Goal: Find specific page/section: Find specific page/section

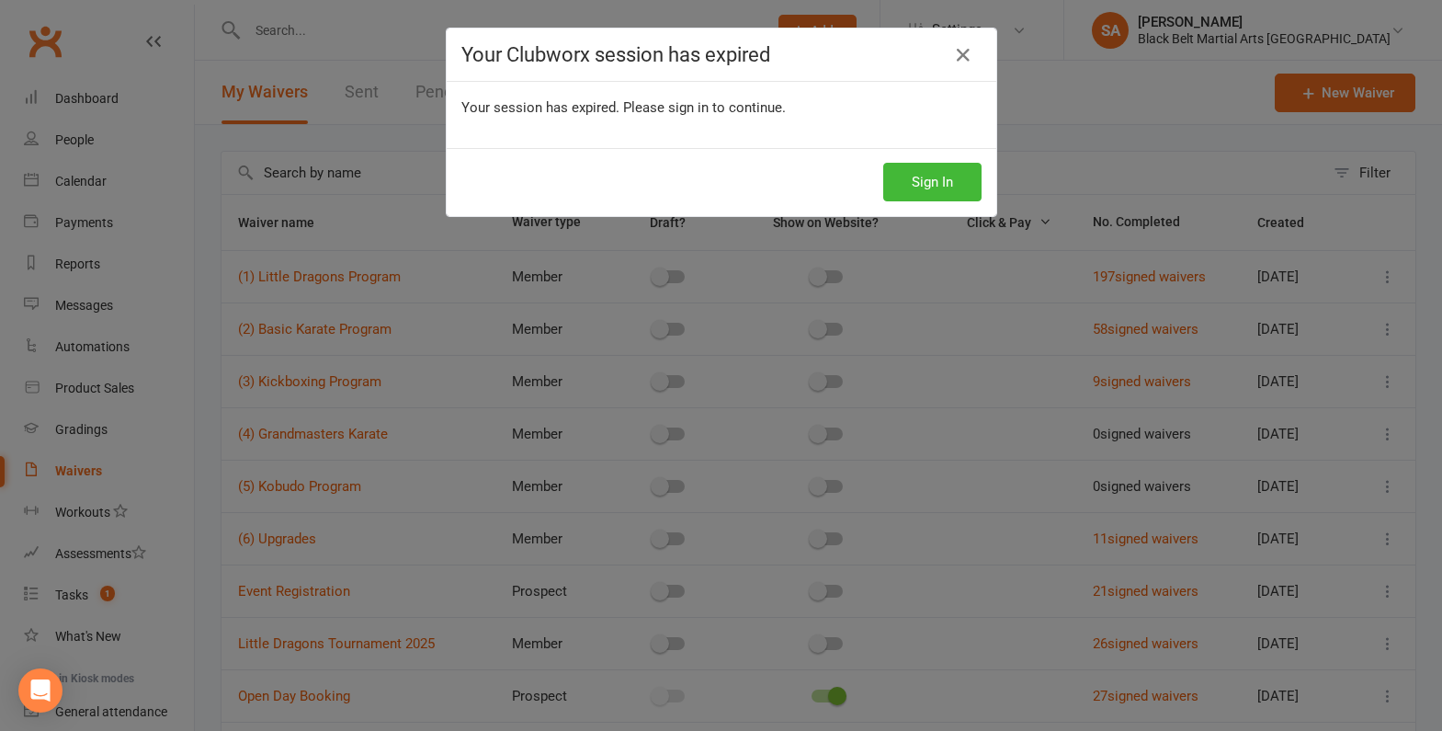
select select "100"
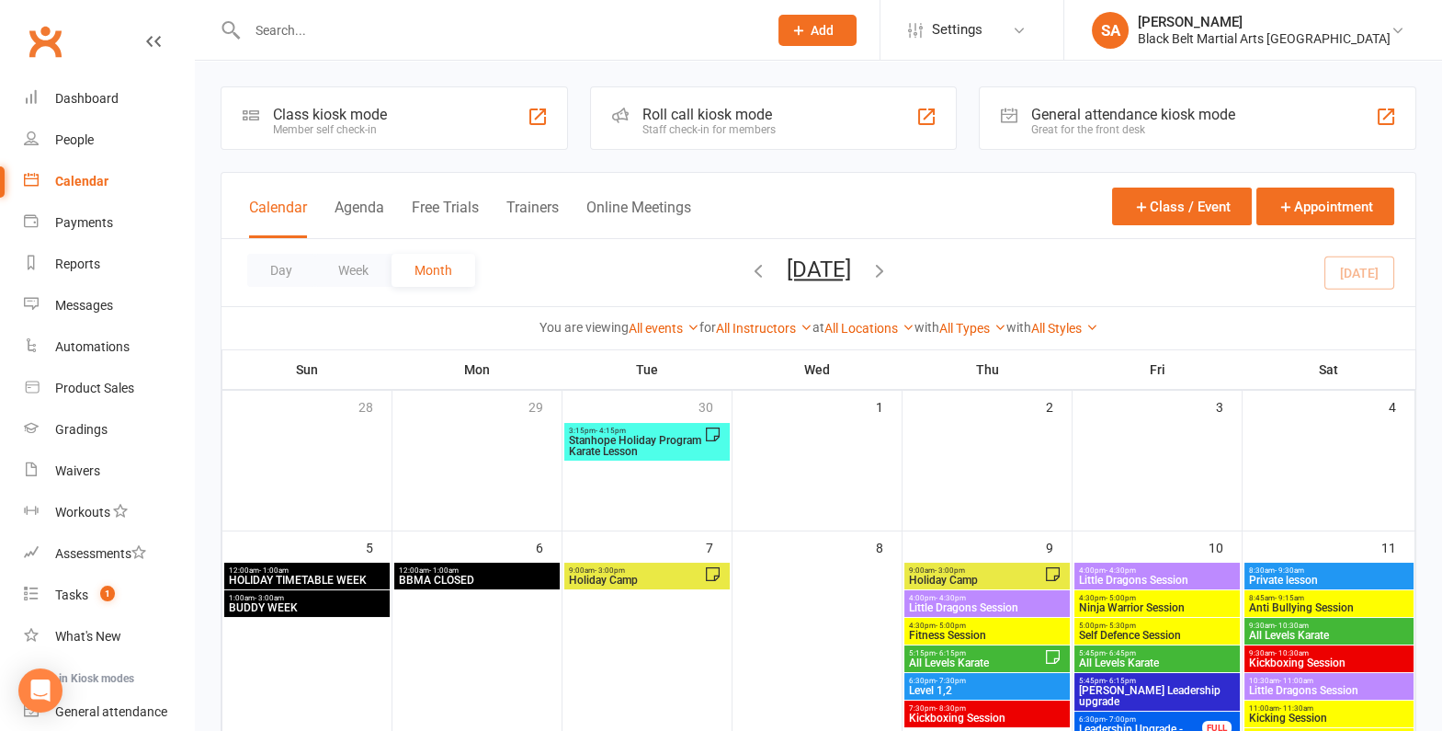
click at [442, 47] on div at bounding box center [488, 30] width 534 height 60
click at [441, 9] on div at bounding box center [488, 30] width 534 height 60
click at [435, 35] on input "text" at bounding box center [498, 30] width 513 height 26
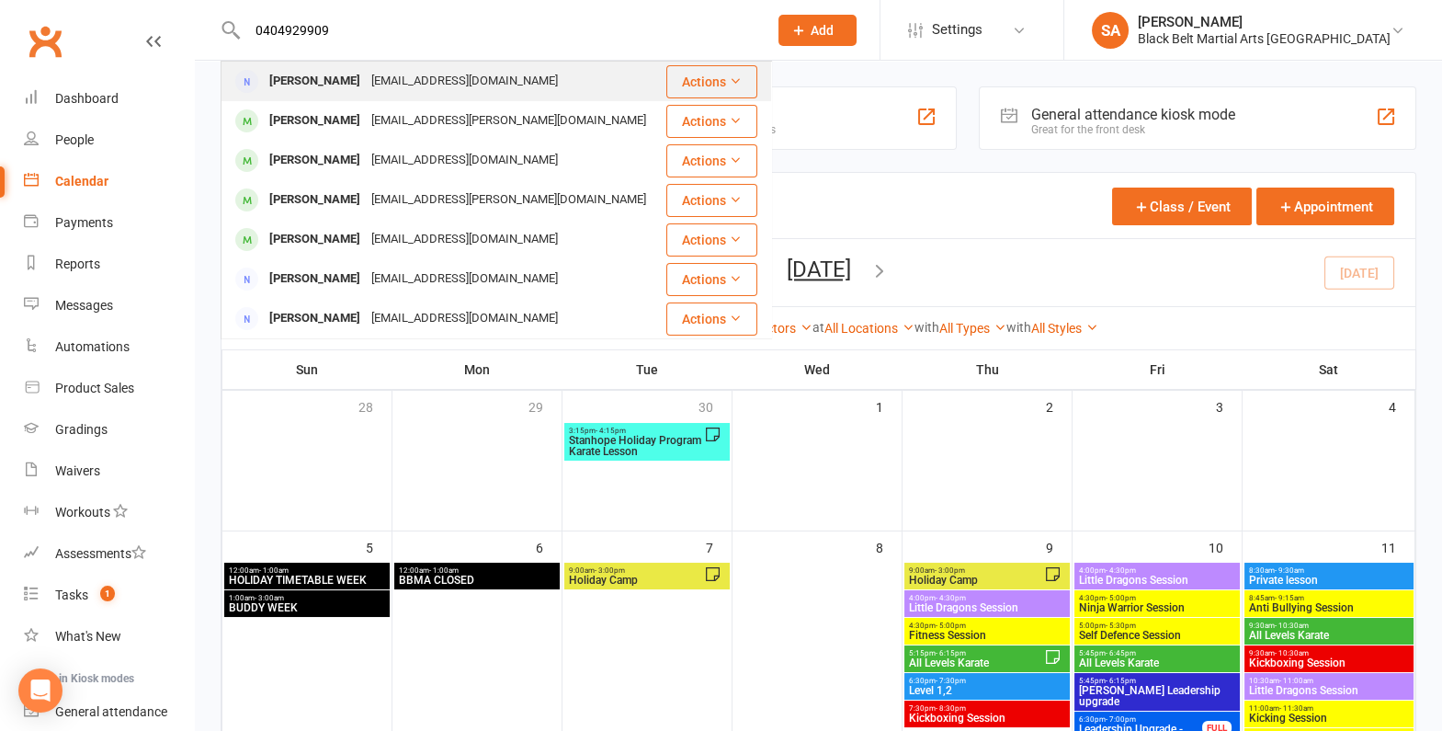
type input "0404929909"
click at [385, 87] on div "rachita.thinga@outlook.com" at bounding box center [465, 81] width 198 height 27
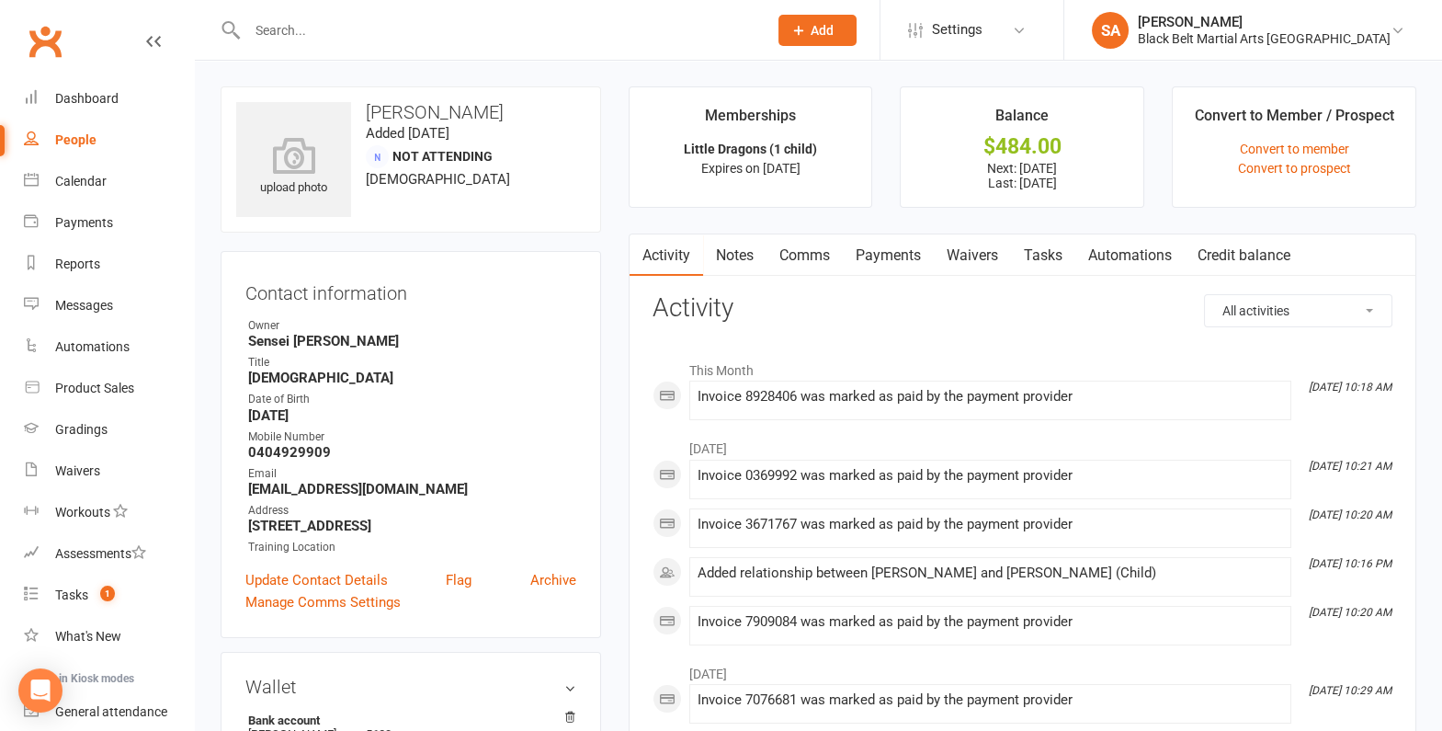
click at [880, 242] on link "Payments" at bounding box center [888, 255] width 91 height 42
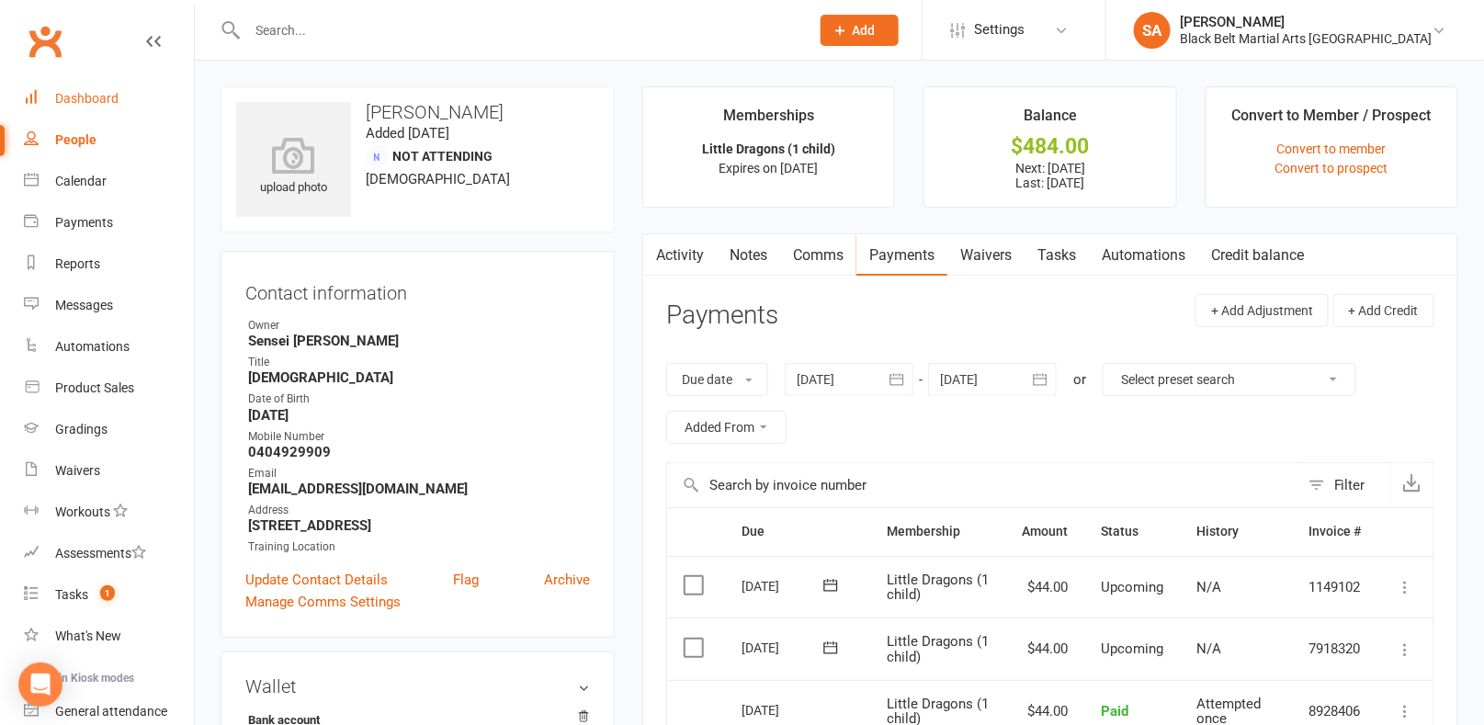
click at [85, 107] on link "Dashboard" at bounding box center [109, 98] width 170 height 41
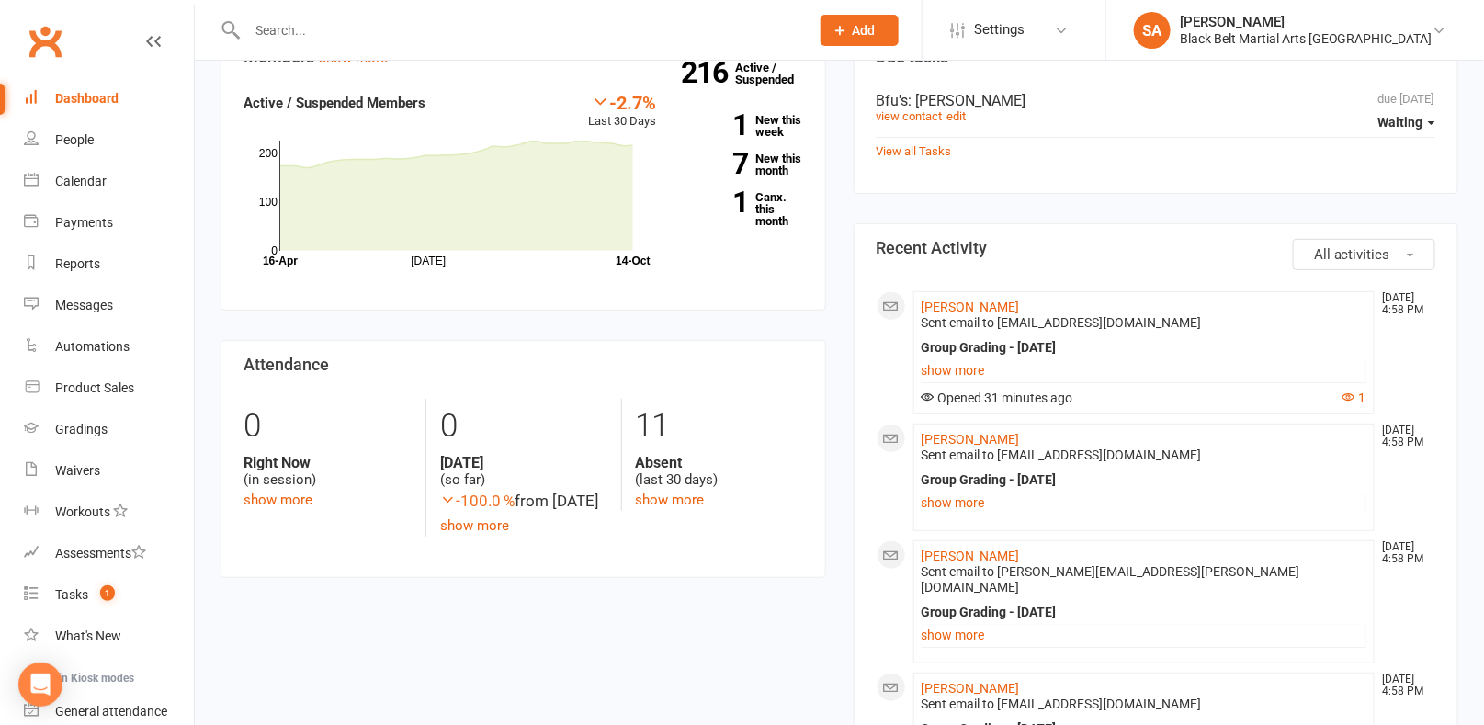
scroll to position [148, 0]
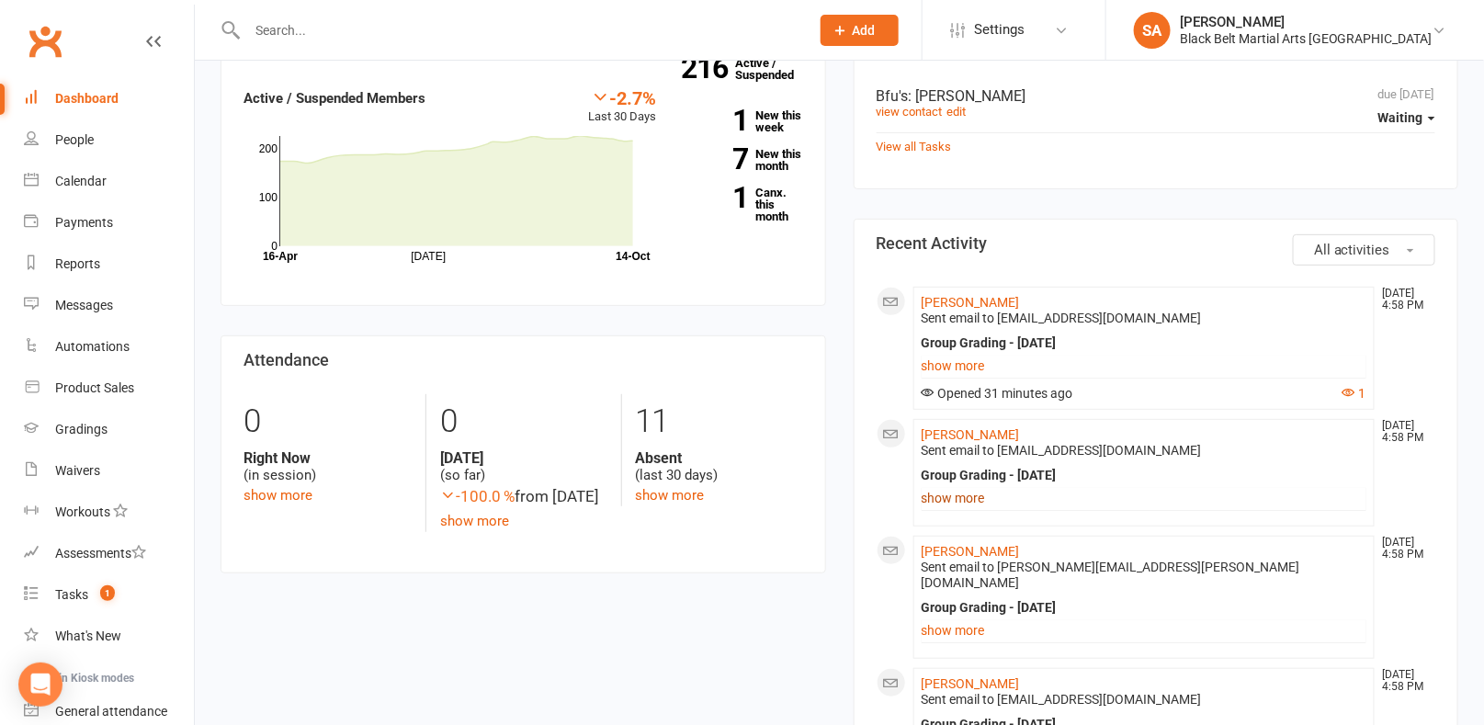
click at [961, 493] on link "show more" at bounding box center [1145, 498] width 446 height 26
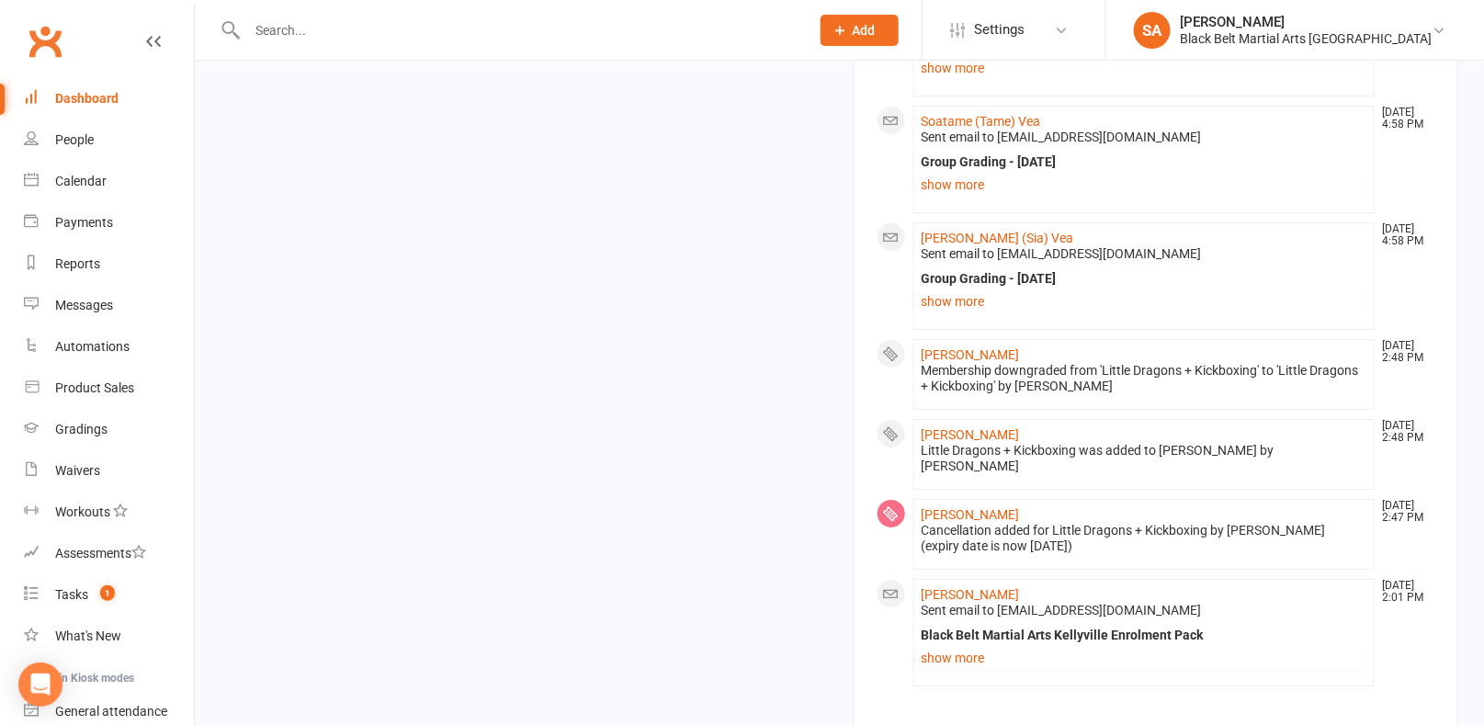
scroll to position [2452, 0]
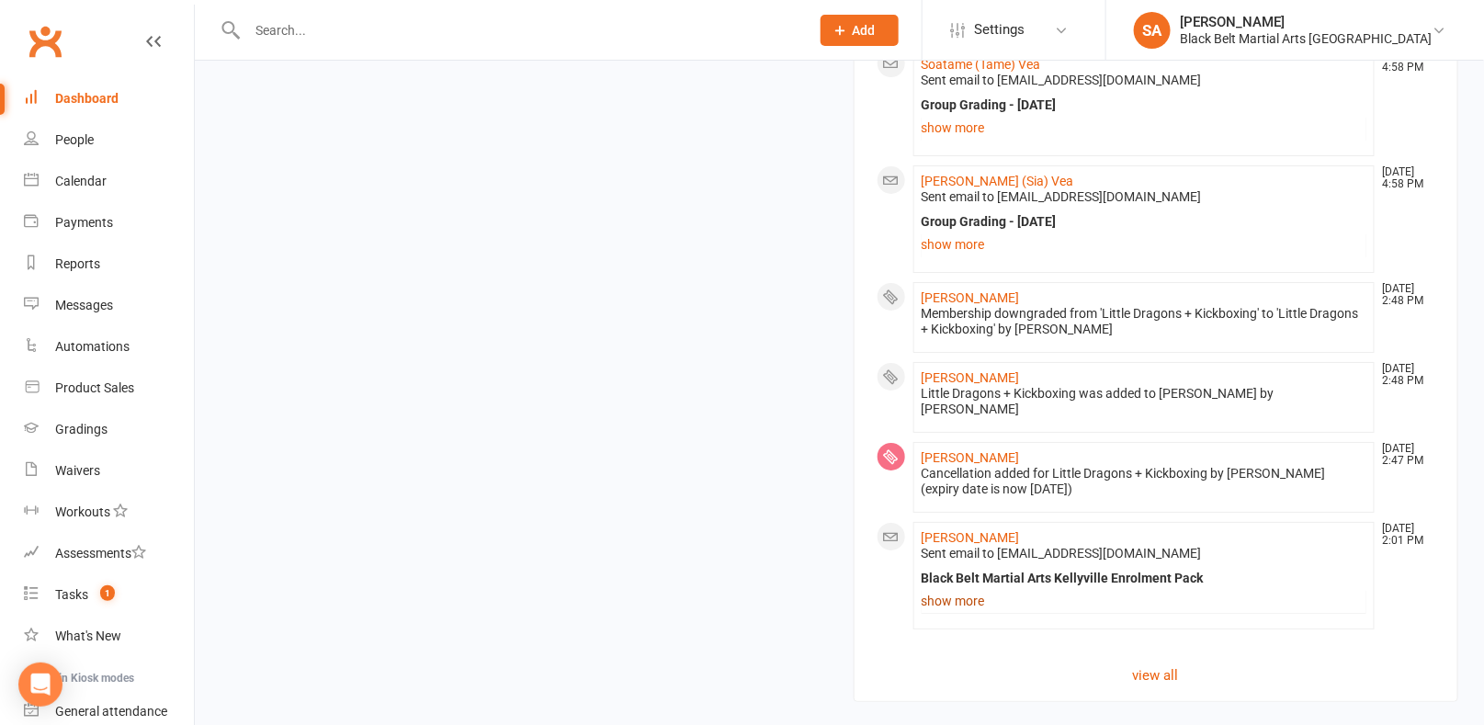
click at [973, 588] on link "show more" at bounding box center [1145, 601] width 446 height 26
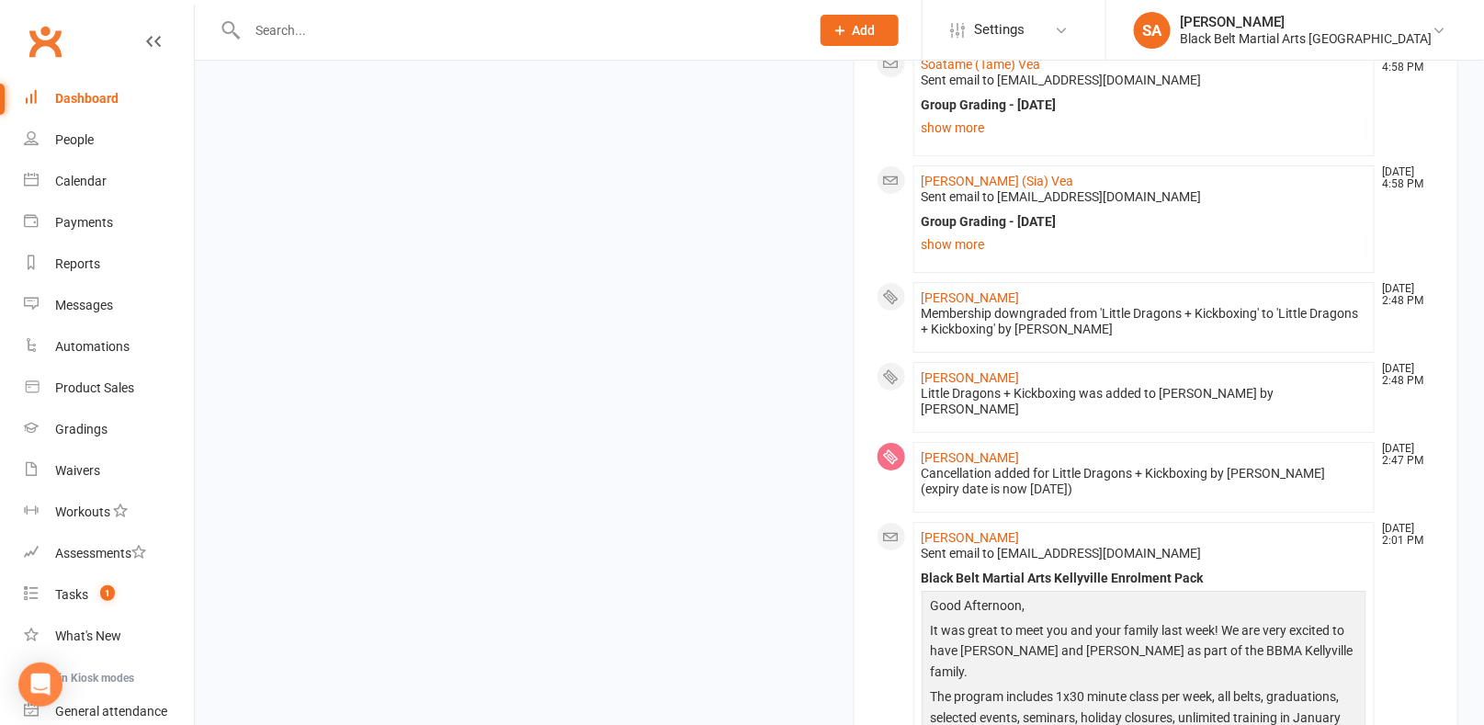
drag, startPoint x: 977, startPoint y: 554, endPoint x: 977, endPoint y: 513, distance: 41.4
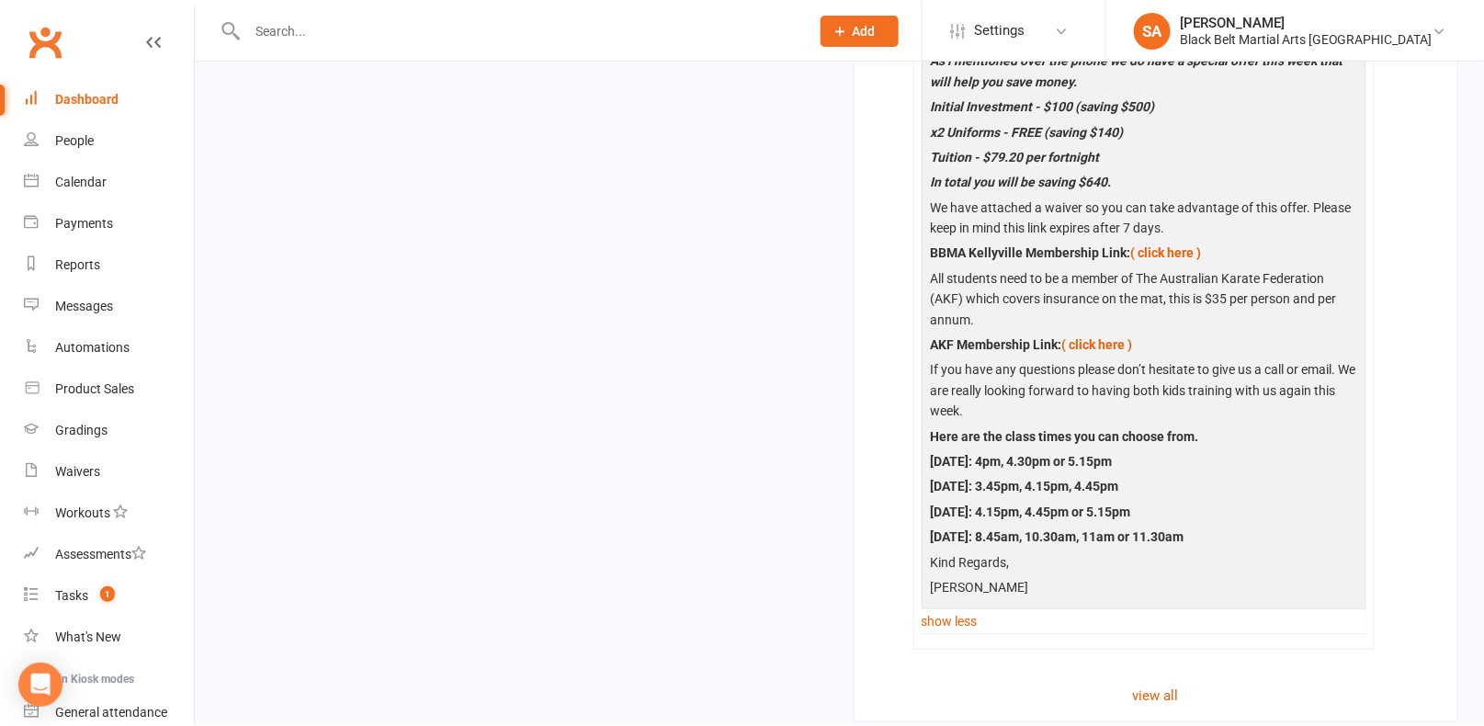
scroll to position [3261, 0]
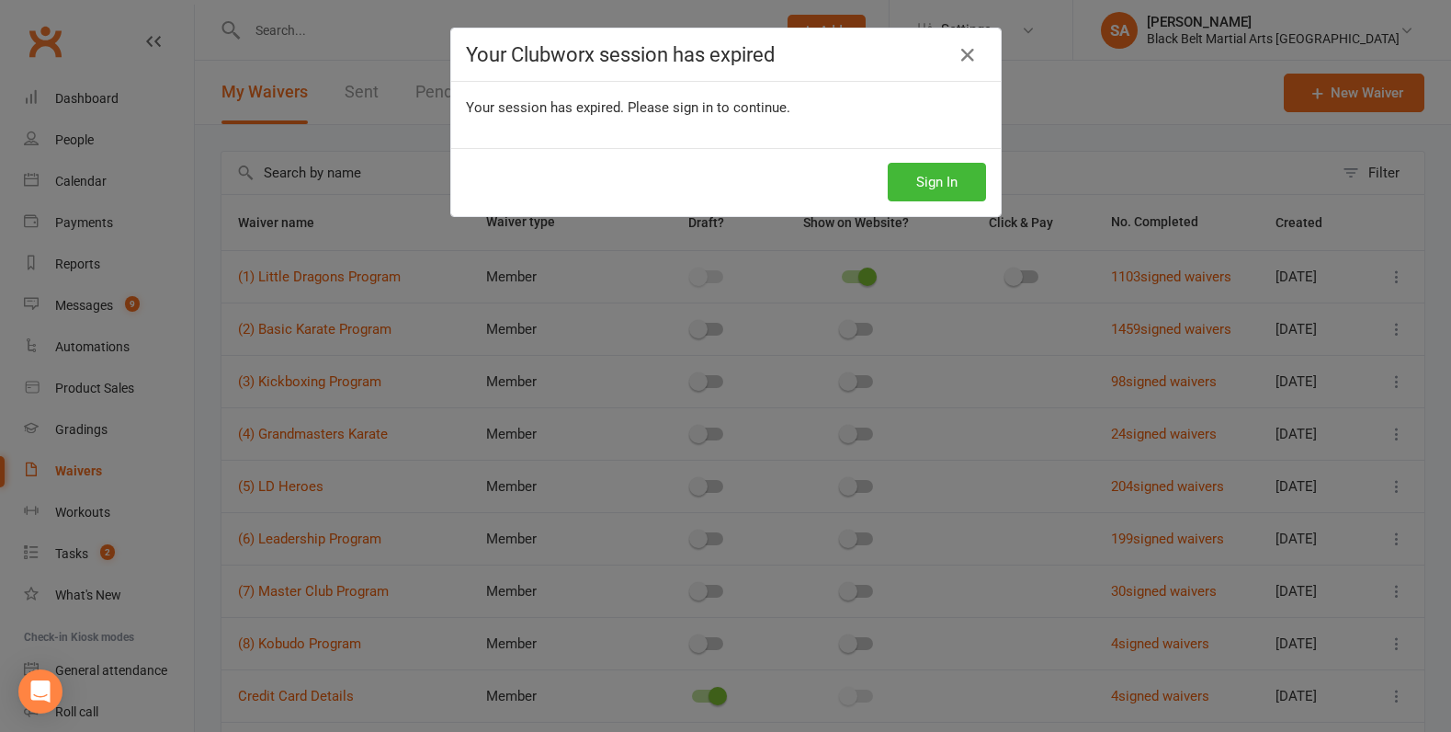
select select "100"
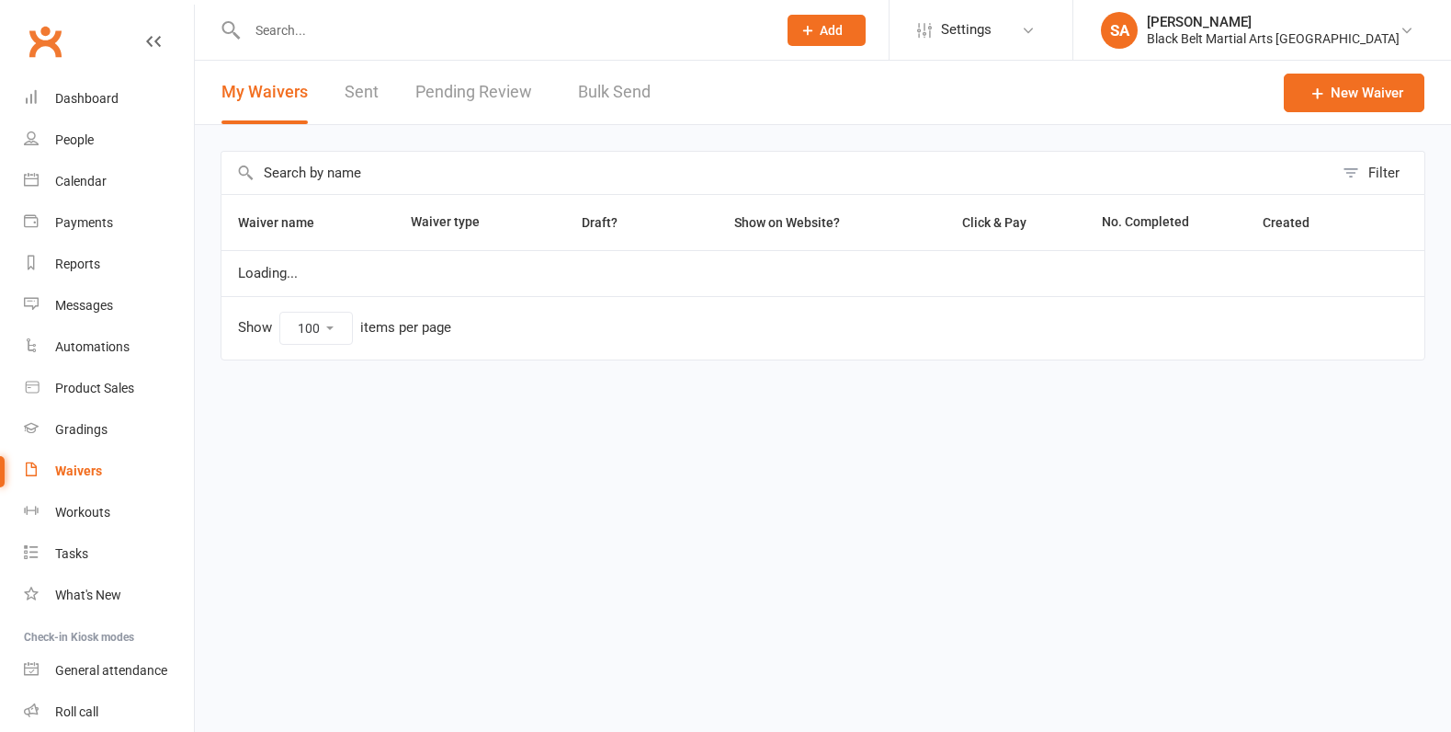
select select "100"
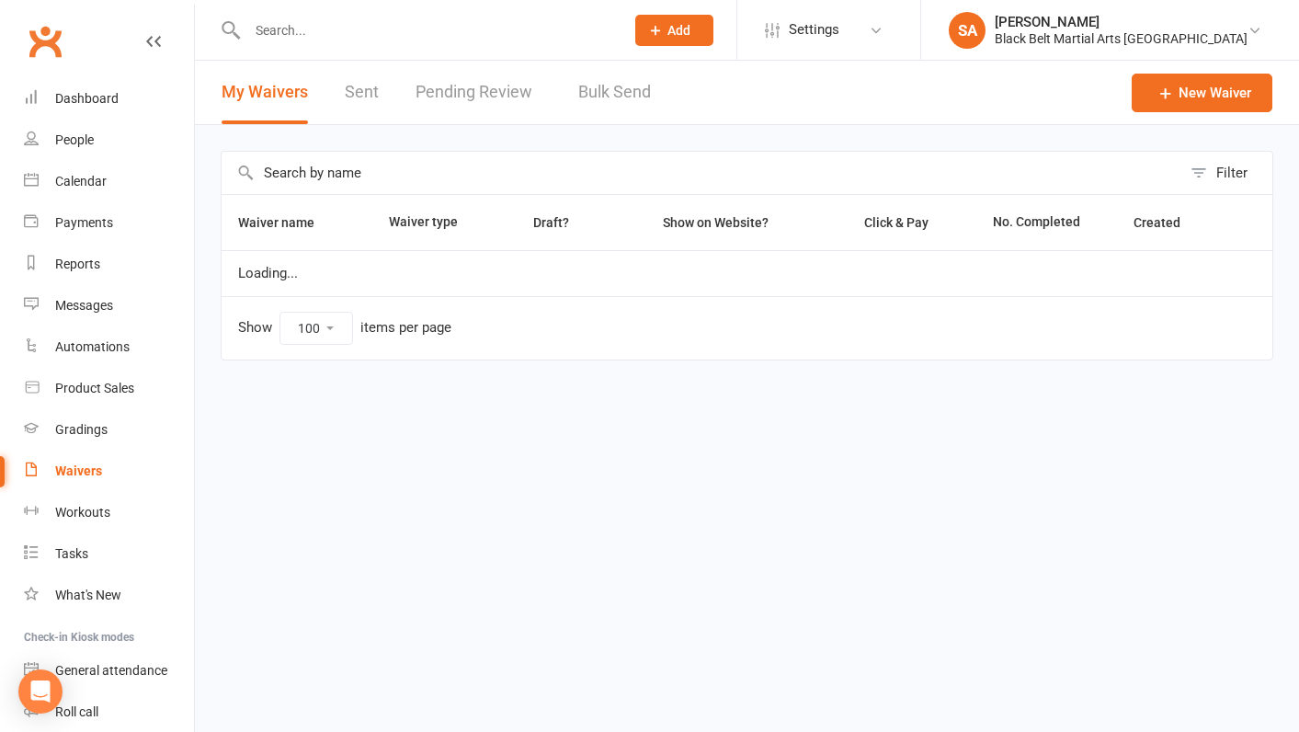
select select "100"
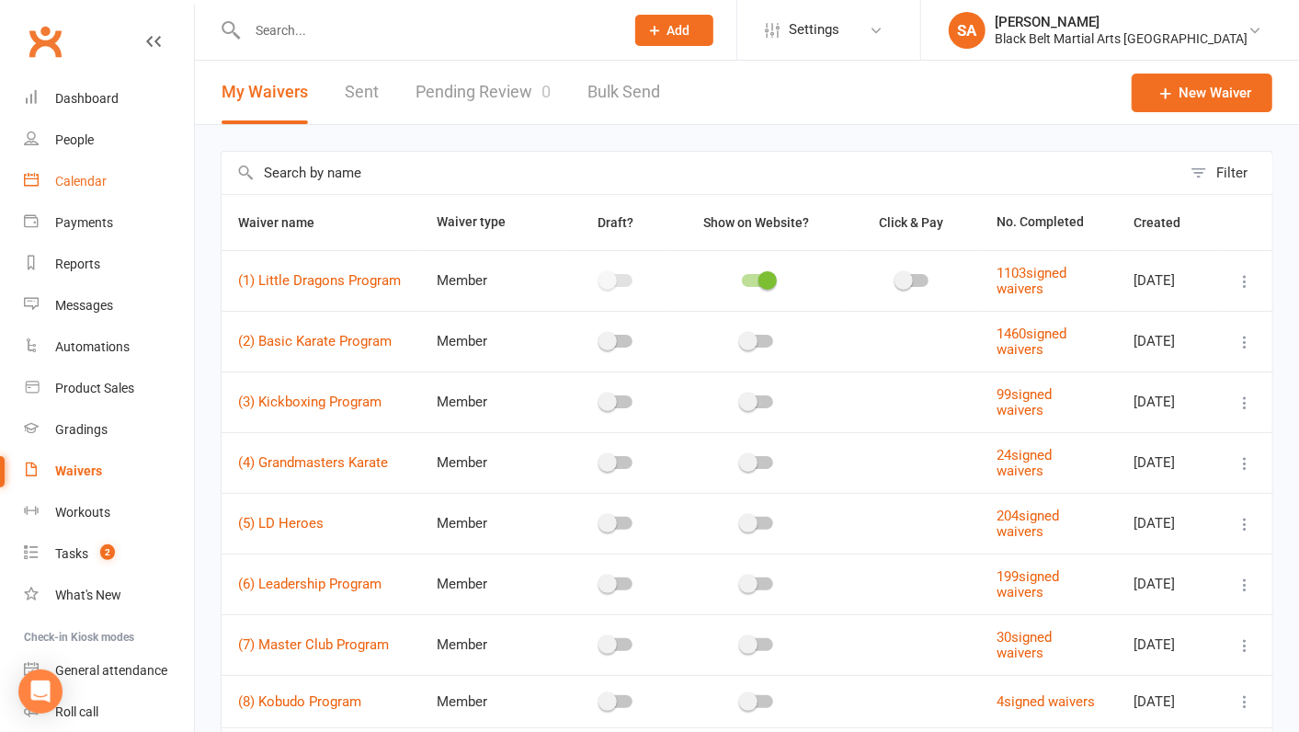
click at [69, 197] on link "Calendar" at bounding box center [109, 181] width 170 height 41
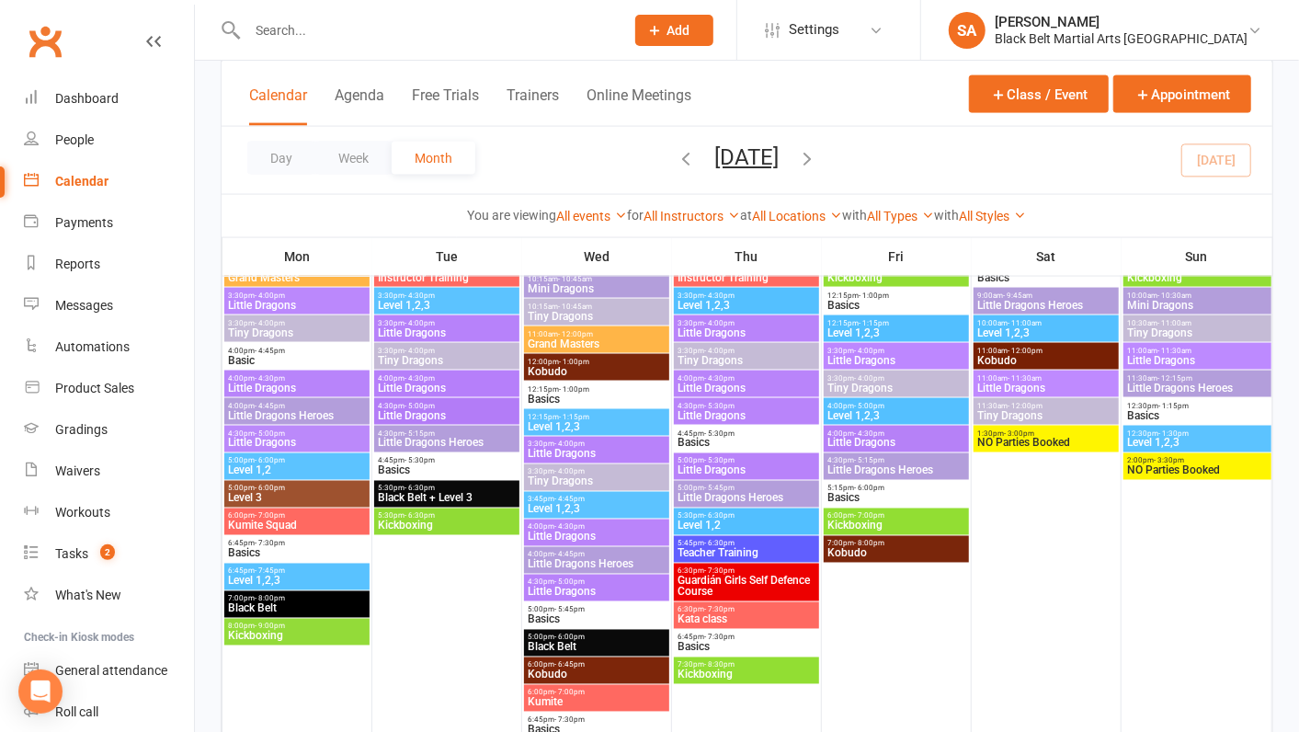
scroll to position [1512, 0]
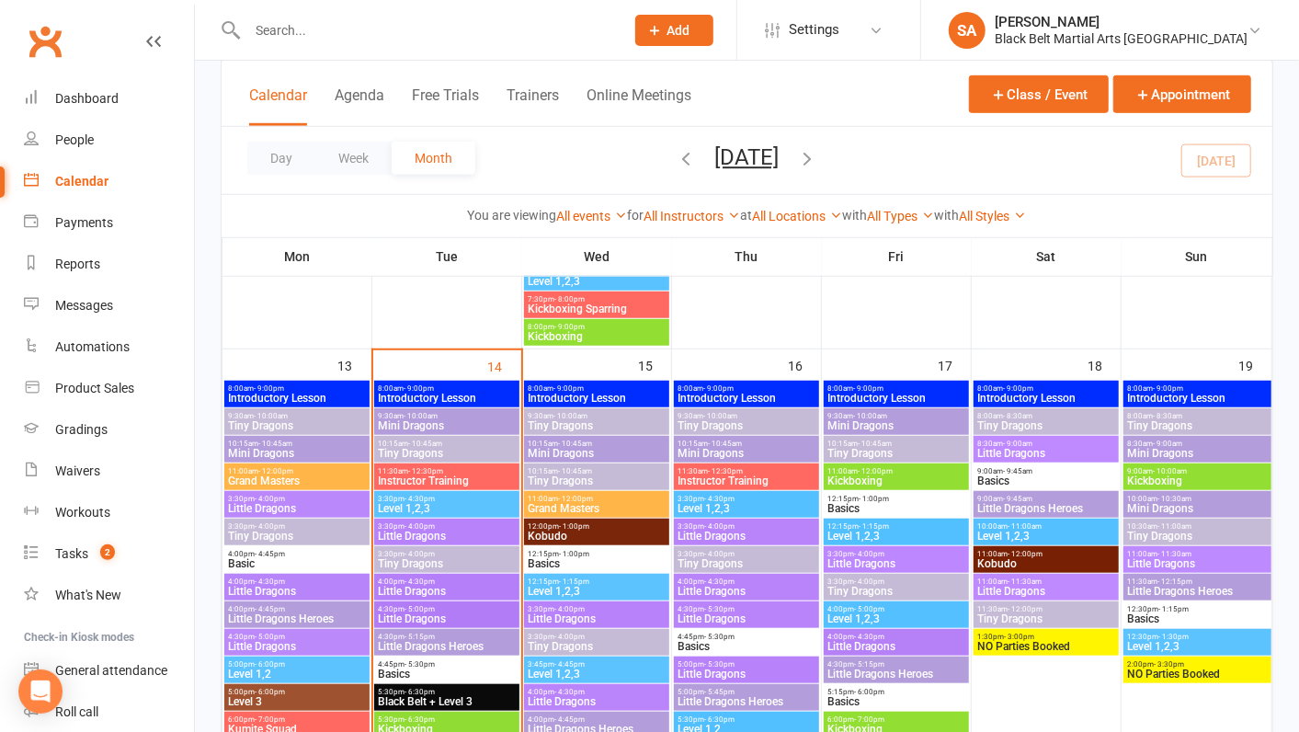
scroll to position [638, 0]
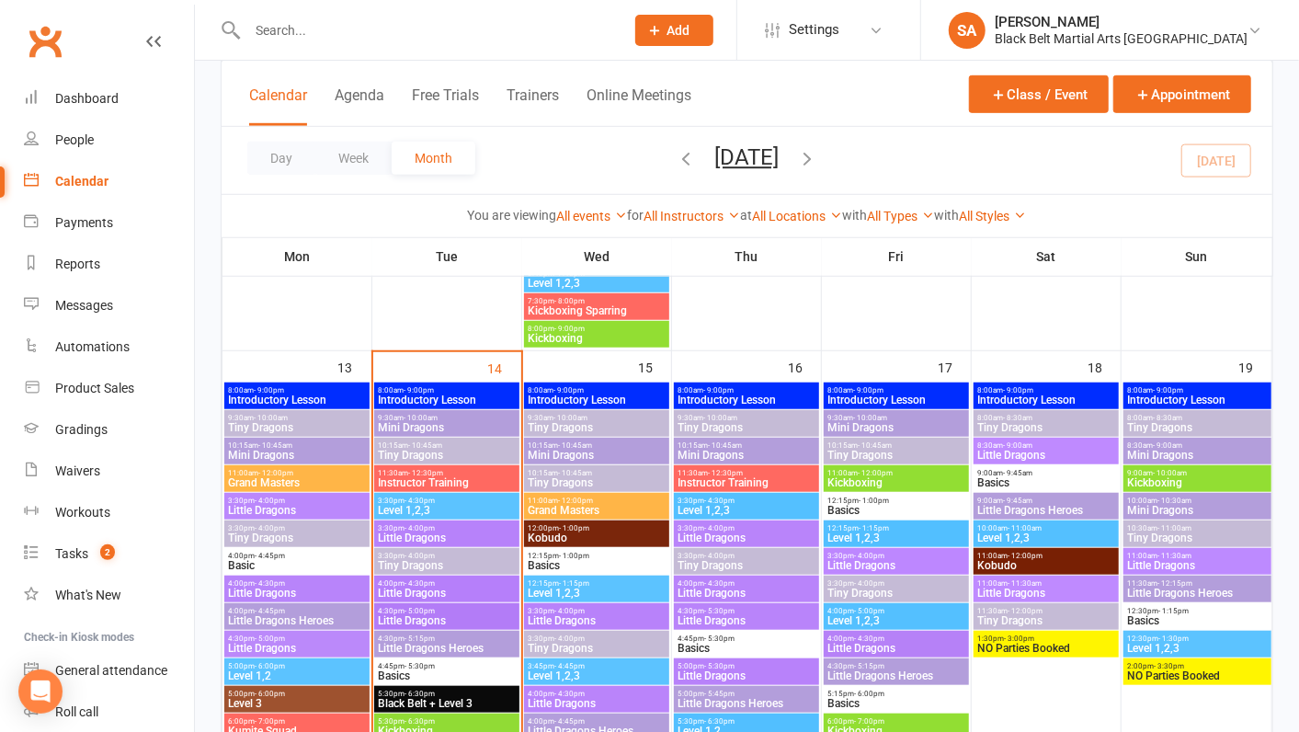
click at [999, 615] on span "Tiny Dragons" at bounding box center [1046, 620] width 138 height 11
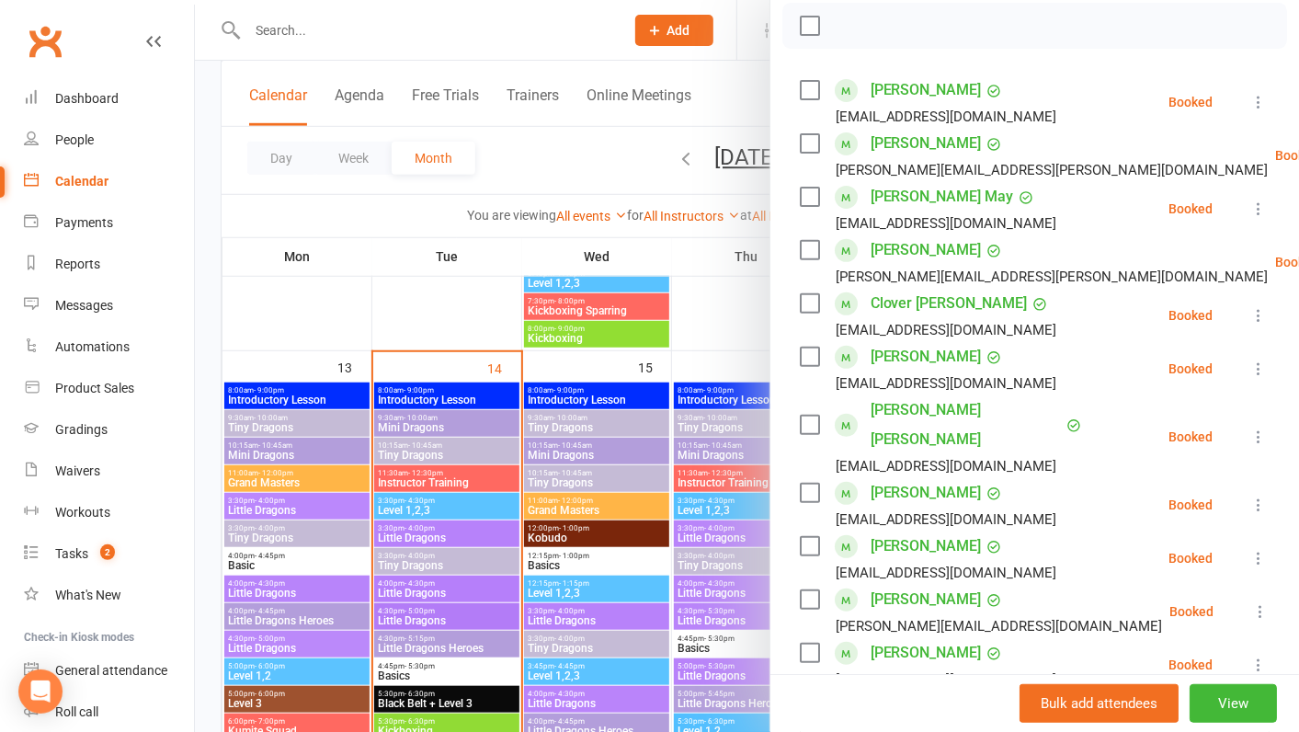
scroll to position [267, 0]
click at [710, 386] on div at bounding box center [747, 366] width 1104 height 732
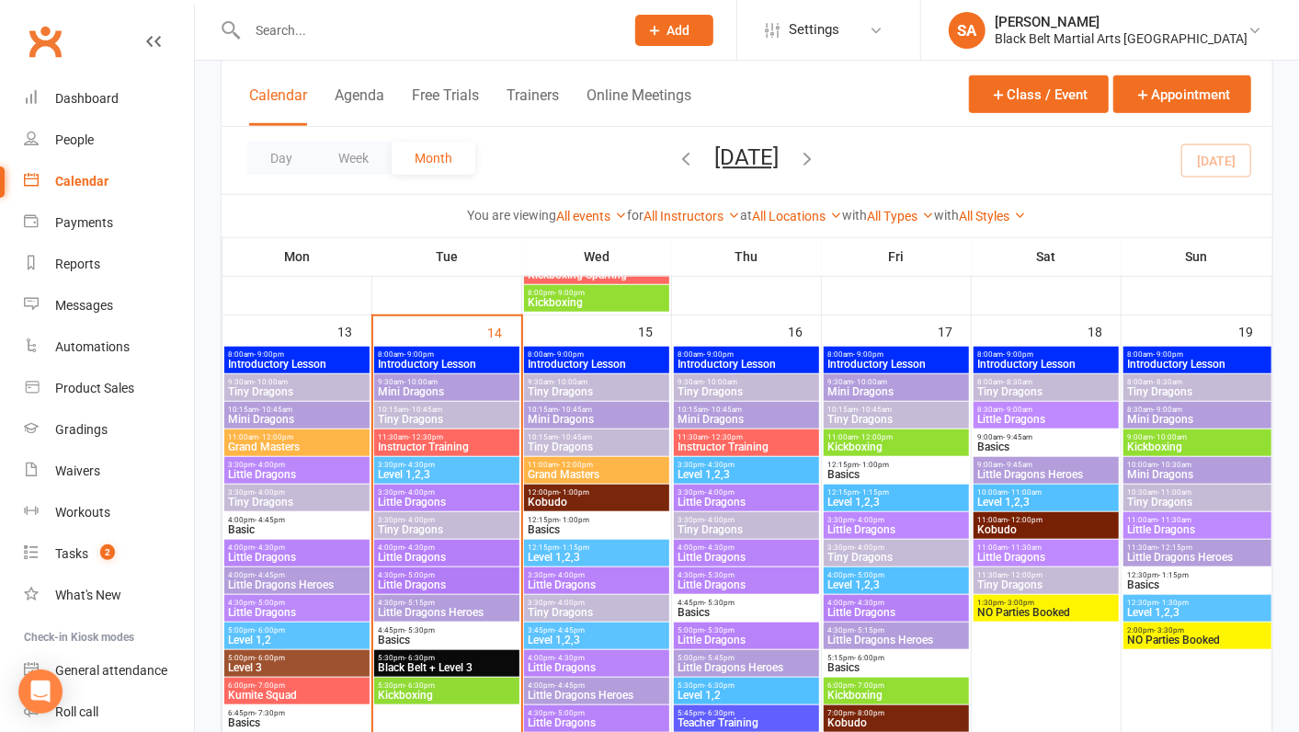
scroll to position [682, 0]
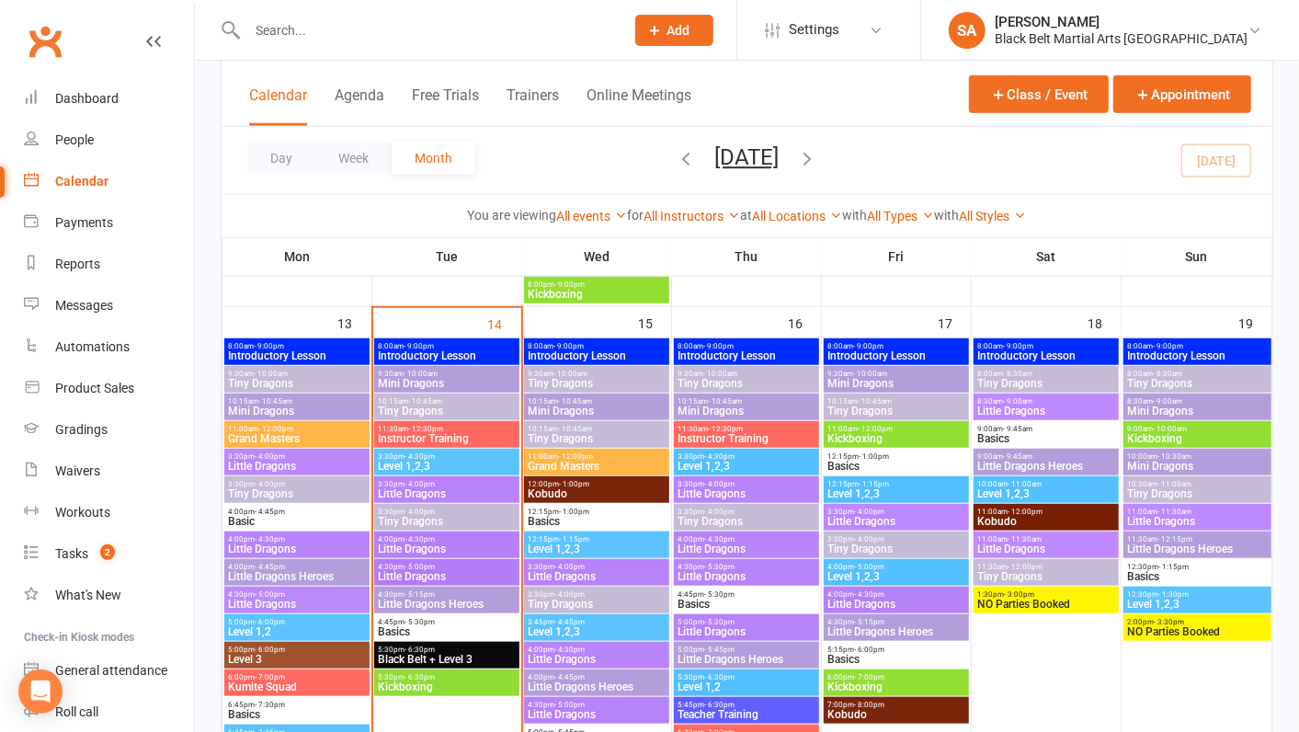
click at [1153, 485] on span "10:30am - 11:00am" at bounding box center [1197, 484] width 141 height 8
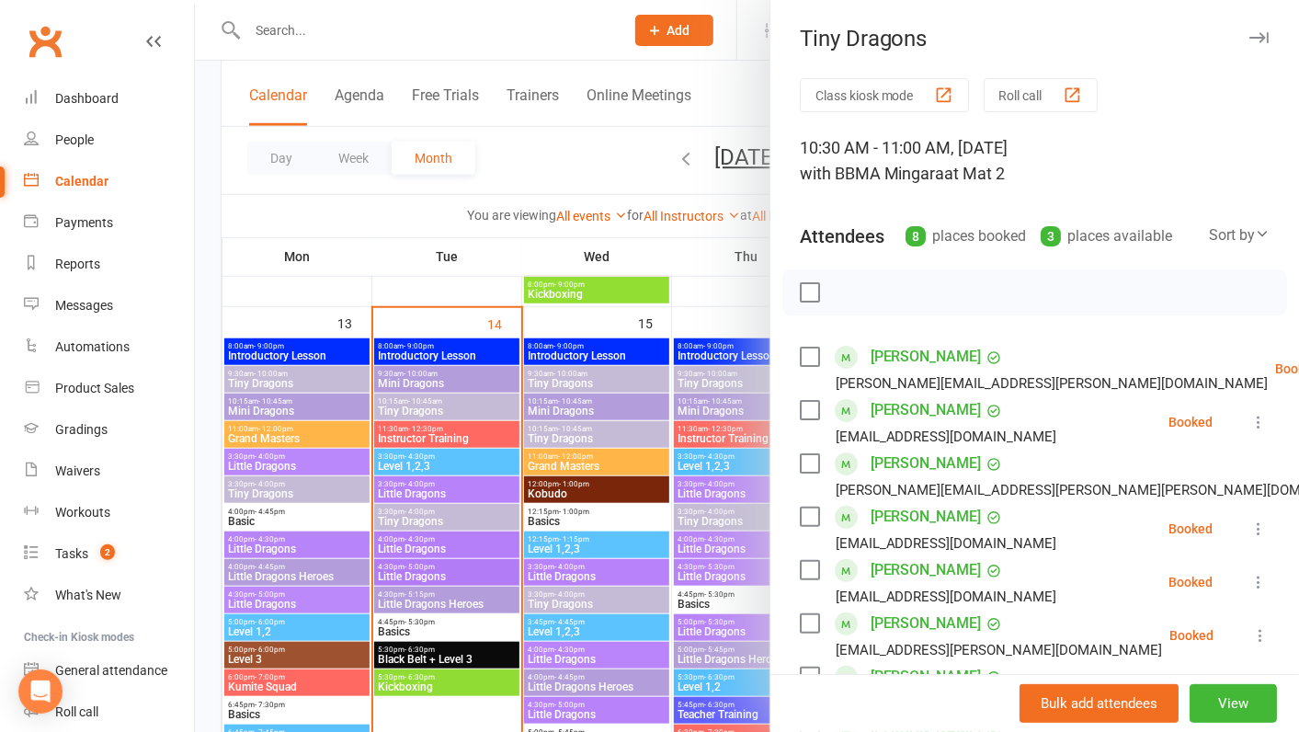
scroll to position [98, 0]
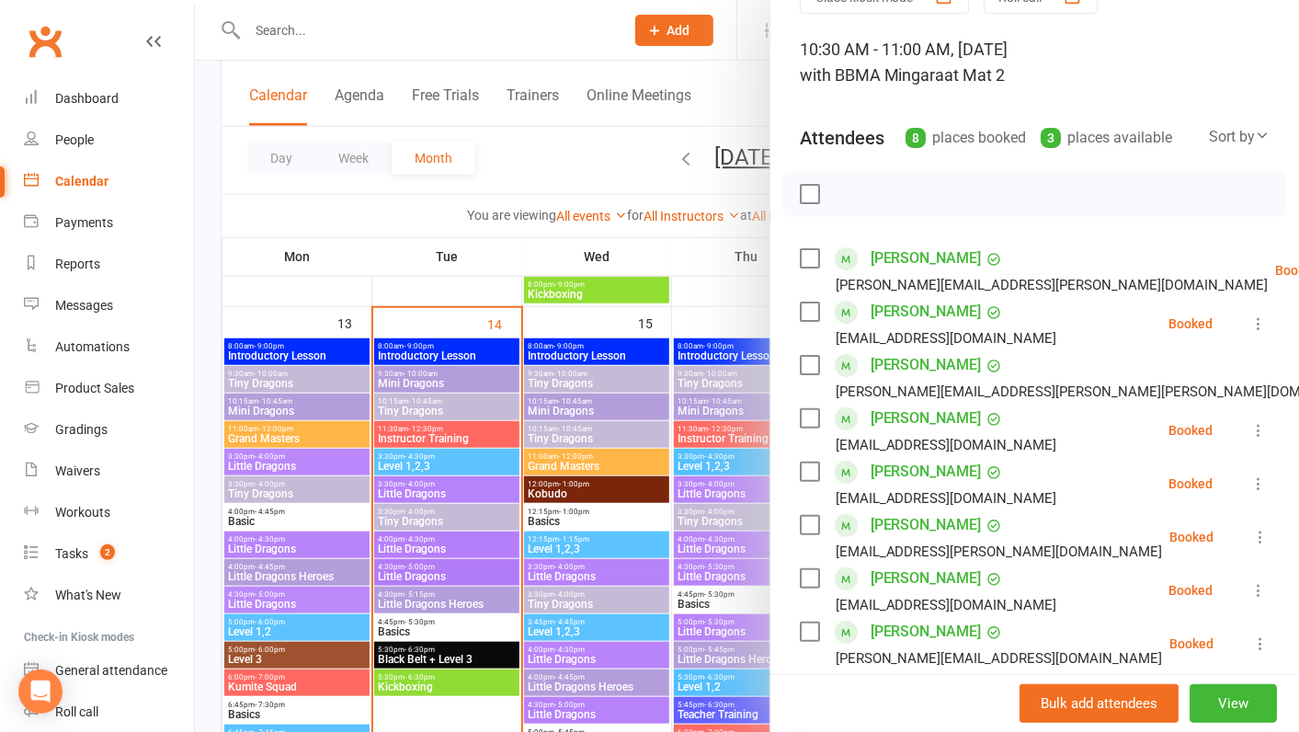
click at [711, 582] on div at bounding box center [747, 366] width 1104 height 732
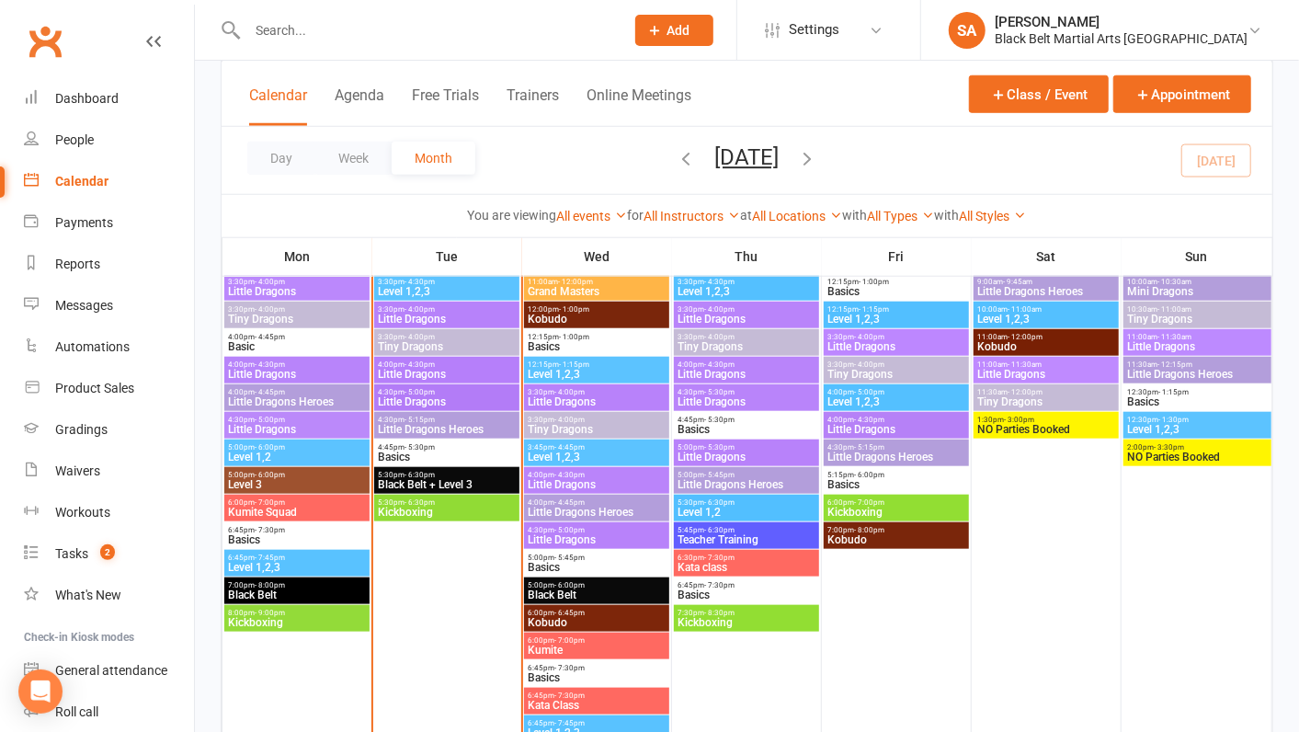
scroll to position [861, 0]
